Goal: Find specific page/section: Find specific page/section

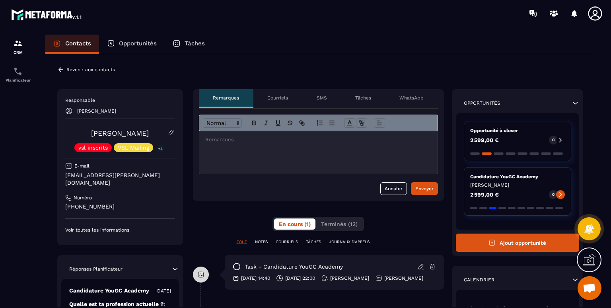
click at [62, 68] on icon at bounding box center [60, 69] width 7 height 7
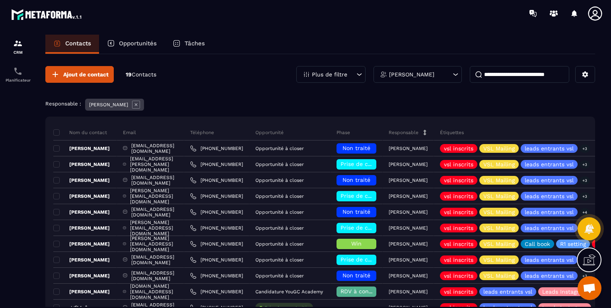
click at [345, 74] on p "Plus de filtre" at bounding box center [329, 75] width 35 height 6
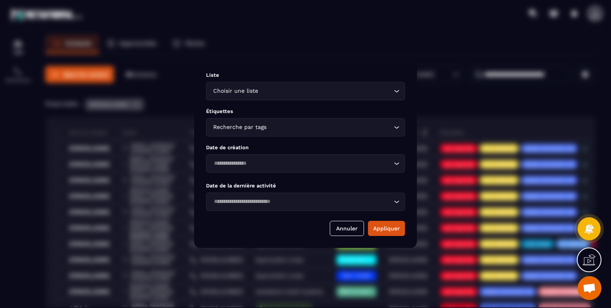
click at [327, 133] on div "Recherche par tags Loading..." at bounding box center [305, 127] width 199 height 18
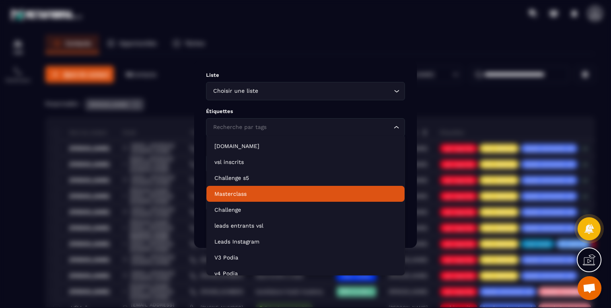
click at [279, 192] on p "Masterclass" at bounding box center [306, 194] width 182 height 8
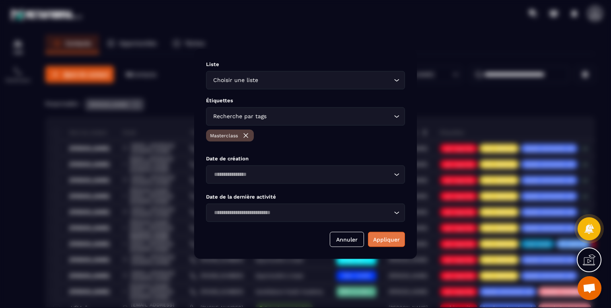
click at [382, 236] on button "Appliquer" at bounding box center [386, 239] width 37 height 15
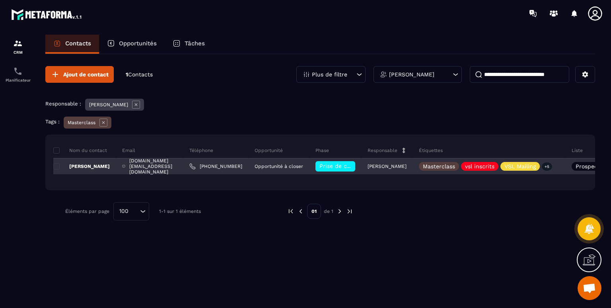
click at [83, 166] on p "[PERSON_NAME]" at bounding box center [81, 166] width 57 height 6
